Goal: Navigation & Orientation: Understand site structure

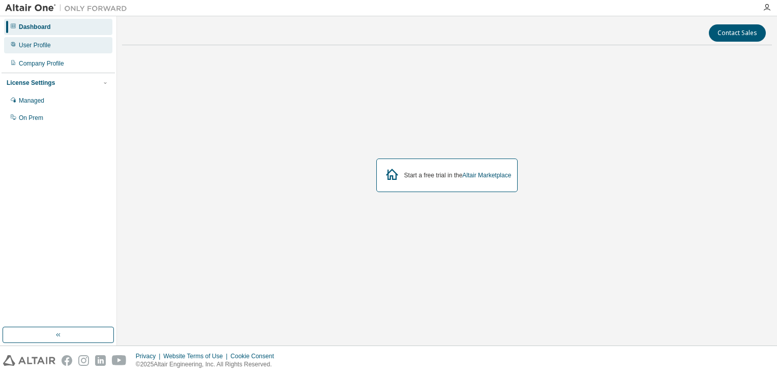
click at [42, 46] on div "User Profile" at bounding box center [35, 45] width 32 height 8
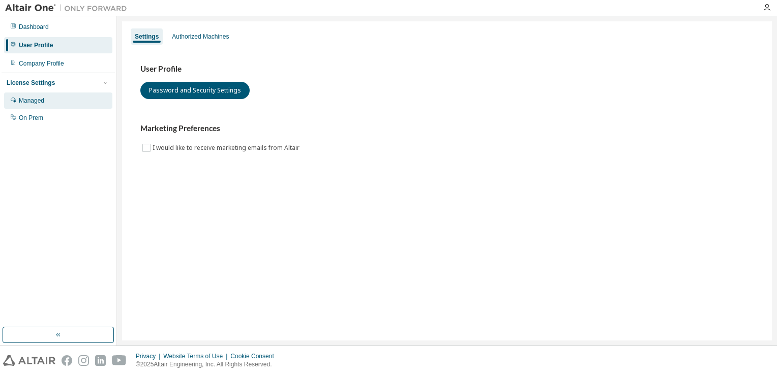
click at [41, 105] on div "Managed" at bounding box center [58, 101] width 108 height 16
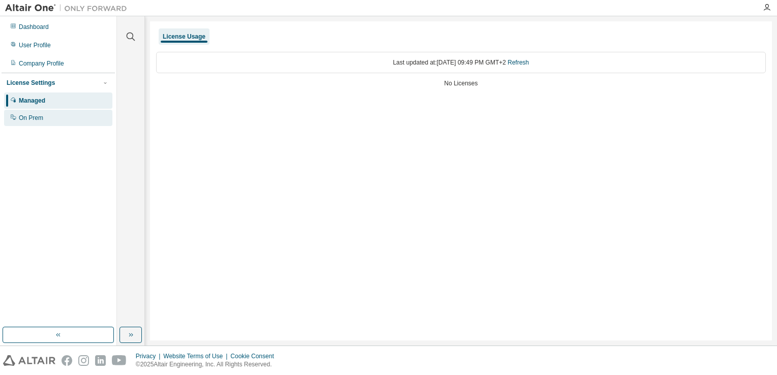
click at [51, 119] on div "On Prem" at bounding box center [58, 118] width 108 height 16
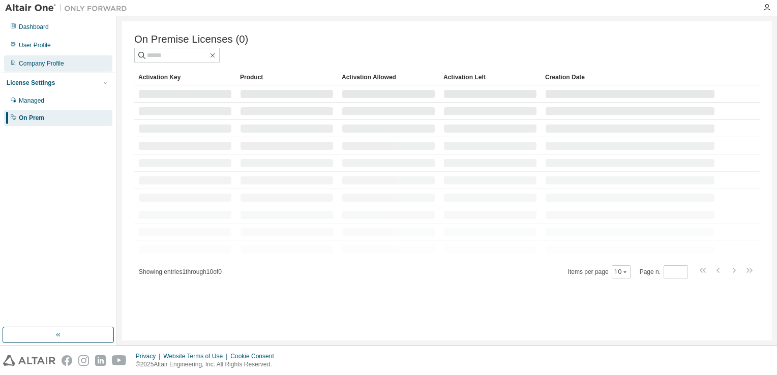
click at [60, 60] on div "Company Profile" at bounding box center [41, 64] width 45 height 8
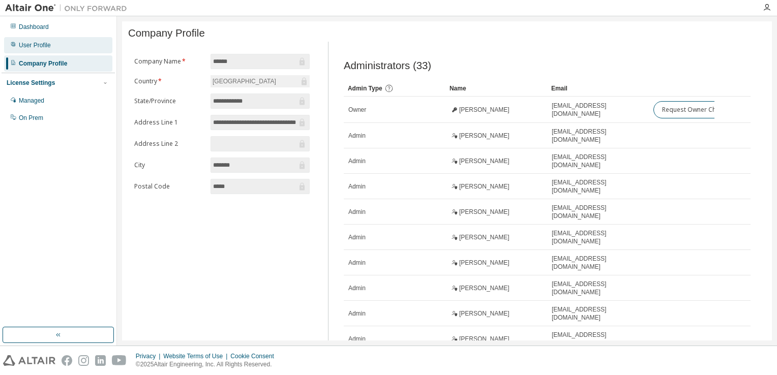
click at [62, 46] on div "User Profile" at bounding box center [58, 45] width 108 height 16
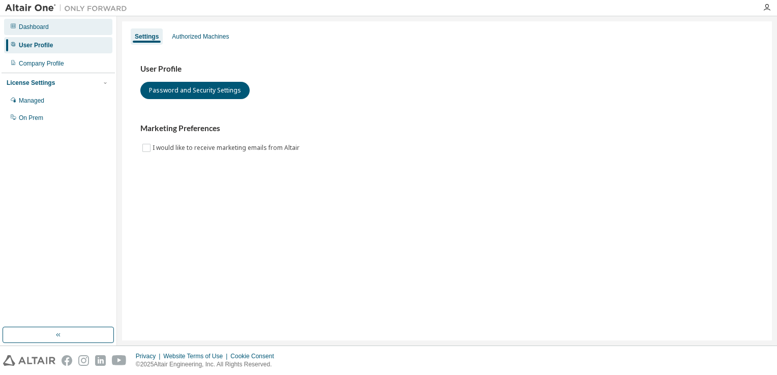
click at [50, 32] on div "Dashboard" at bounding box center [58, 27] width 108 height 16
